Goal: Find specific page/section: Find specific page/section

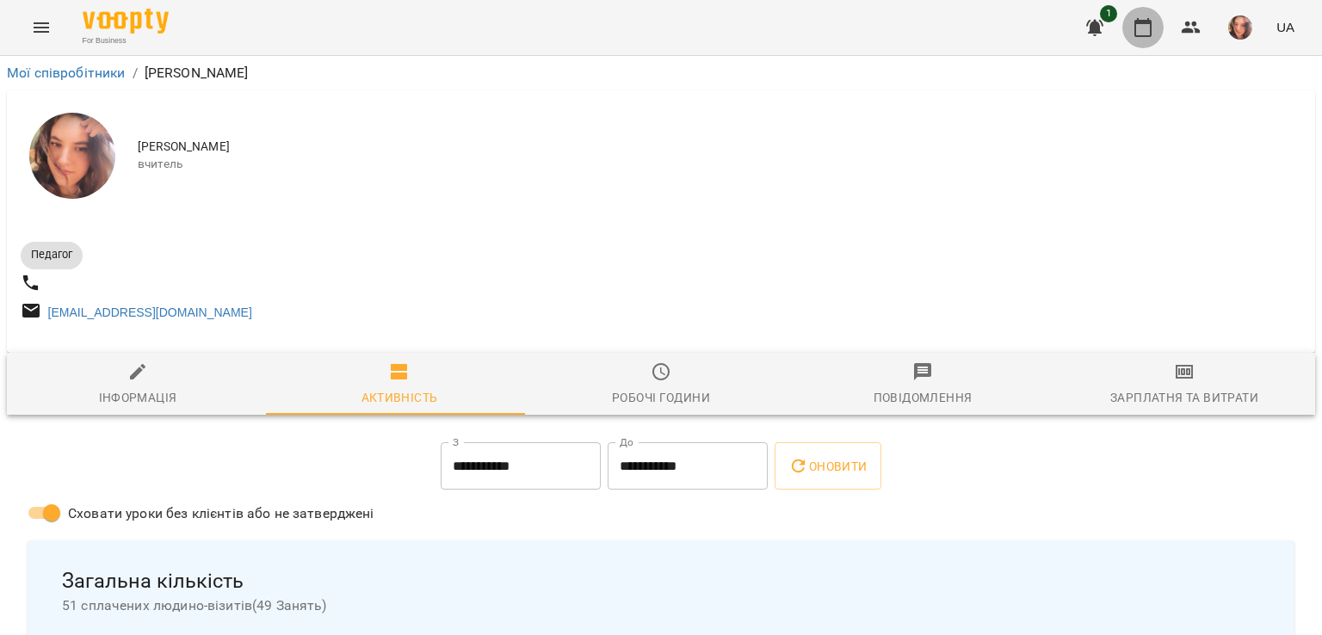
click at [1128, 28] on button "button" at bounding box center [1142, 27] width 41 height 41
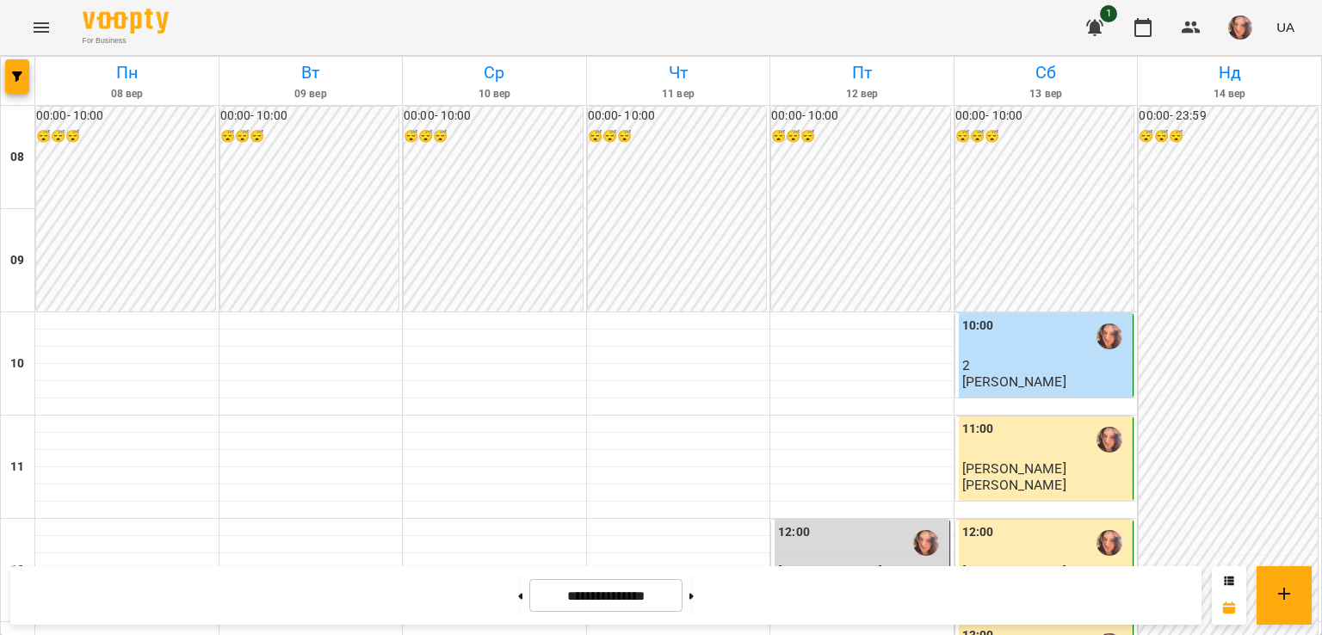
scroll to position [429, 0]
click at [694, 596] on icon at bounding box center [691, 596] width 4 height 7
type input "**********"
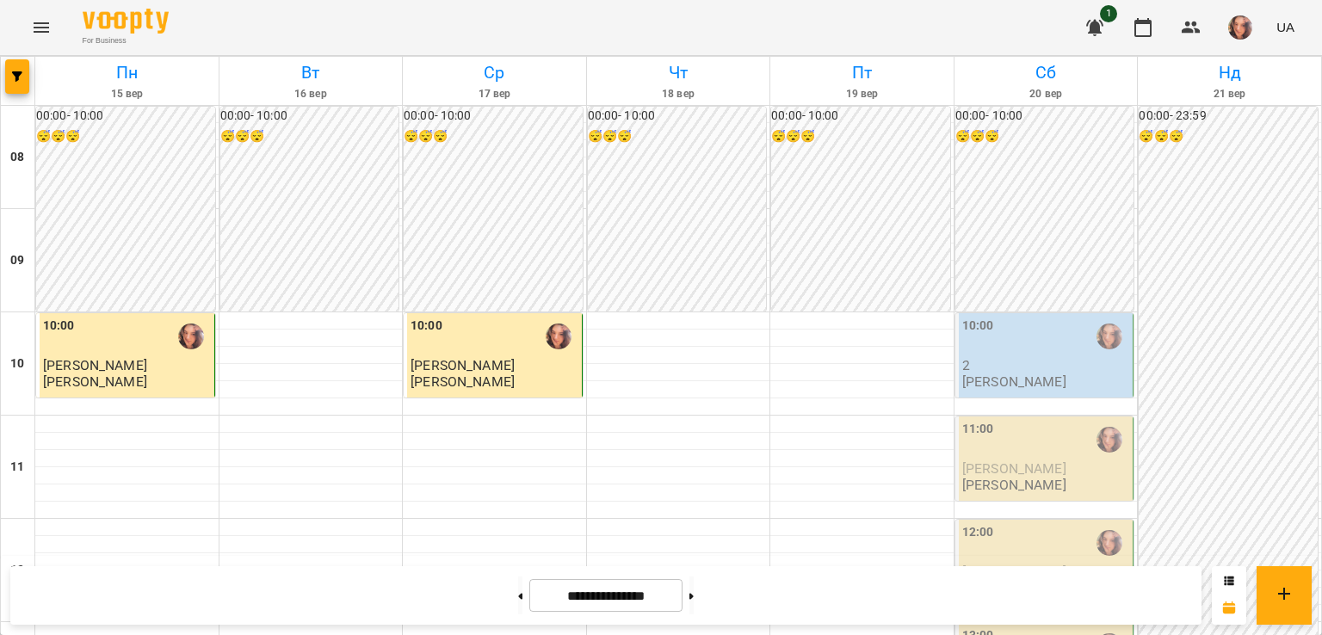
scroll to position [196, 0]
click at [119, 357] on span "[PERSON_NAME]" at bounding box center [95, 365] width 104 height 16
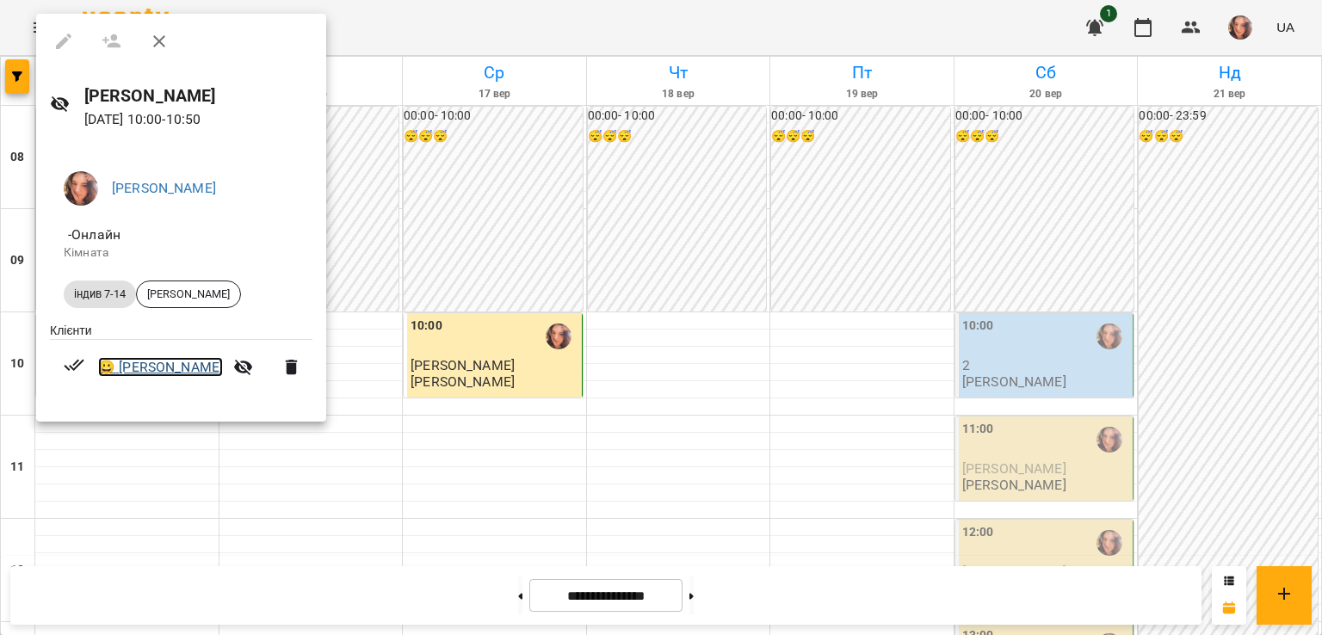
click at [170, 365] on link "😀 [PERSON_NAME]" at bounding box center [160, 367] width 125 height 21
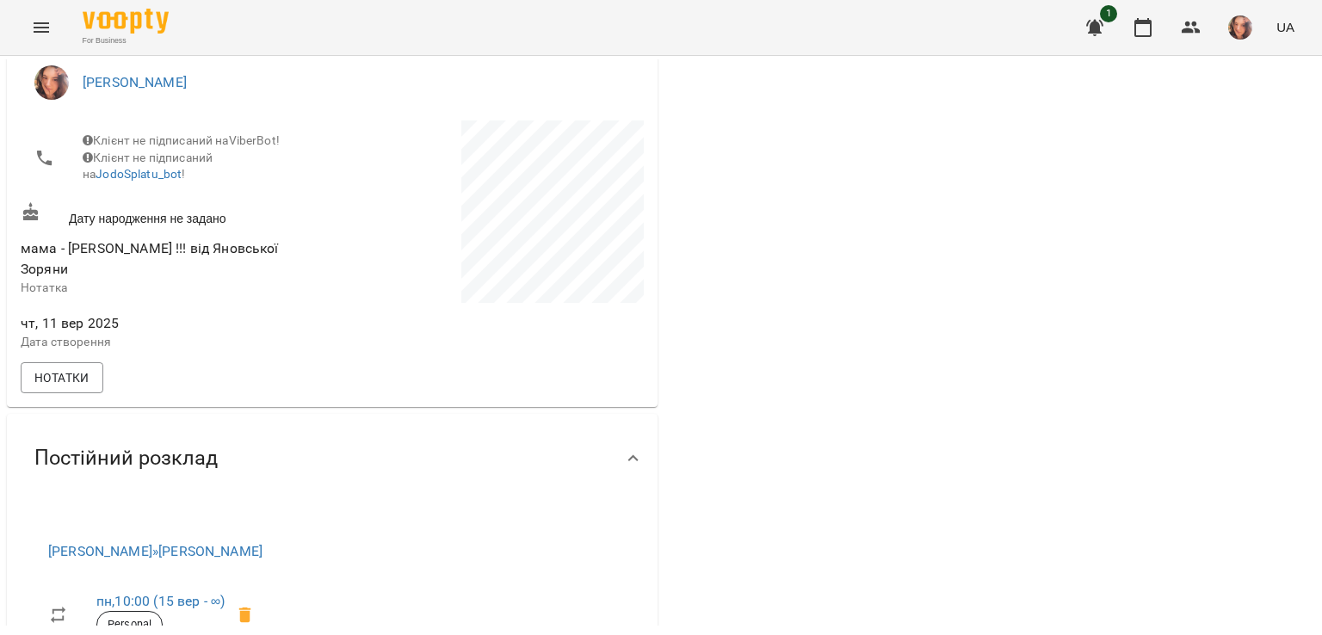
scroll to position [487, 0]
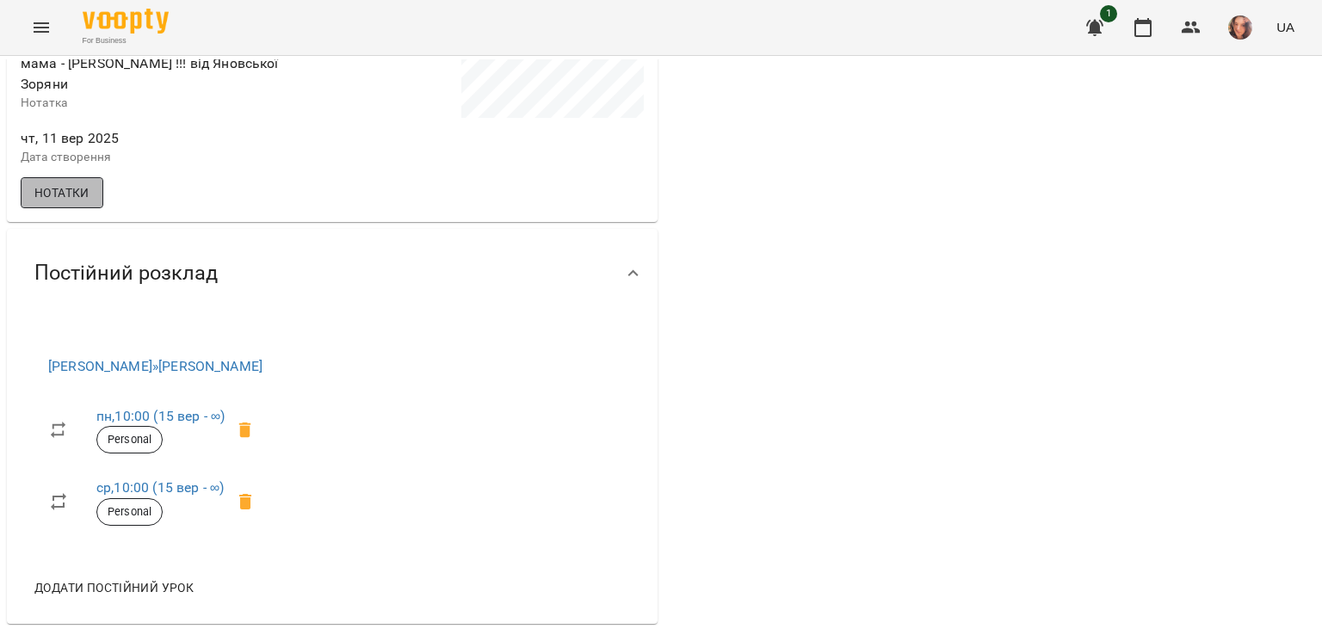
click at [79, 184] on span "Нотатки" at bounding box center [61, 192] width 55 height 21
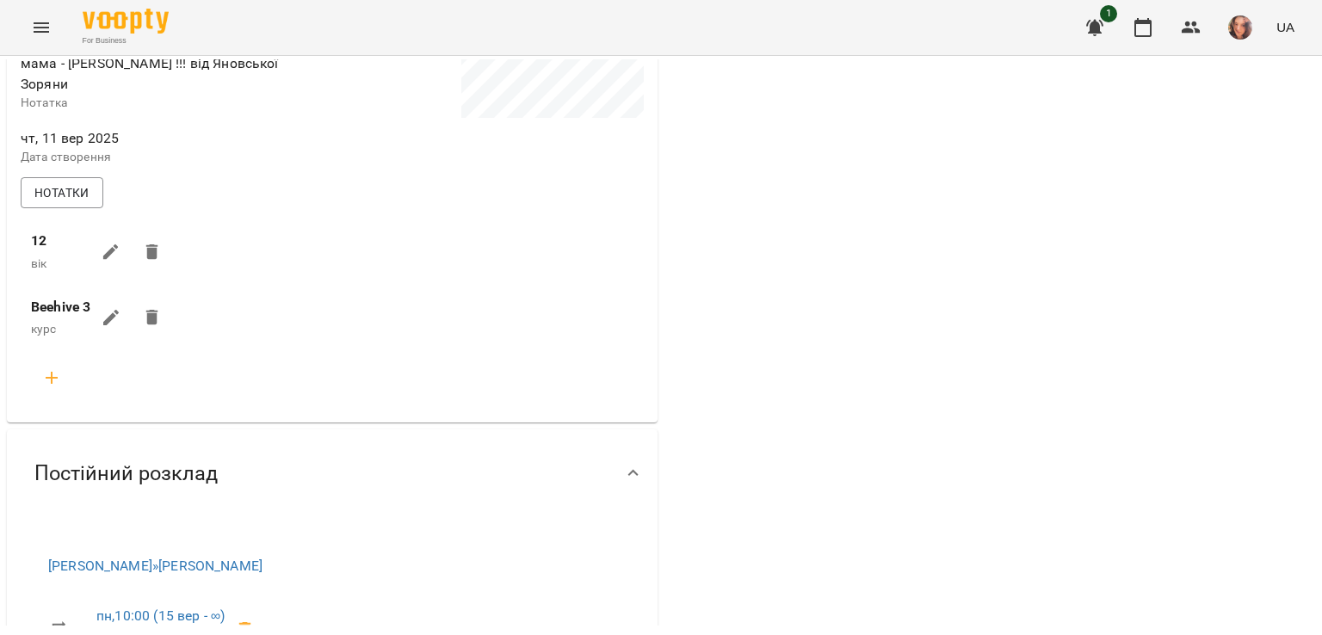
scroll to position [0, 0]
